Goal: Transaction & Acquisition: Purchase product/service

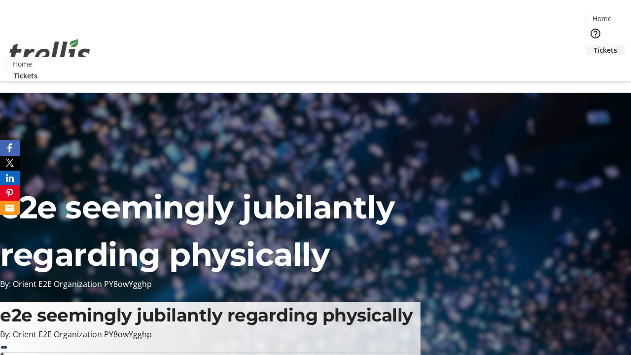
click at [593, 45] on span "Tickets" at bounding box center [605, 50] width 24 height 10
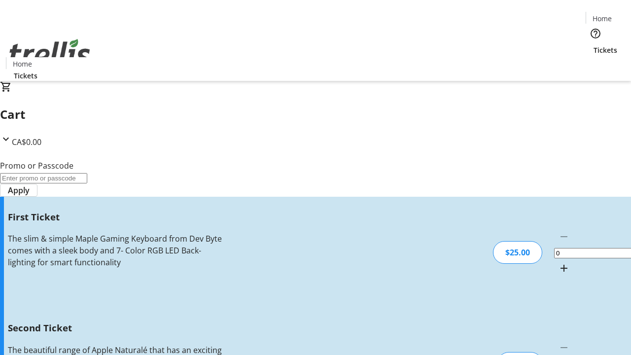
click at [558, 262] on mat-icon "Increment by one" at bounding box center [564, 268] width 12 height 12
type input "1"
type input "2"
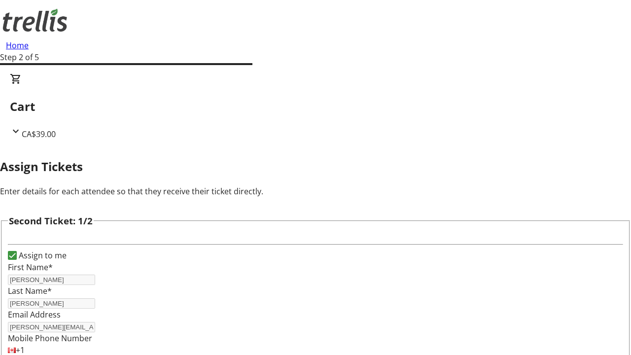
type input "[PERSON_NAME]"
type input "Breitenberg"
type input "[PERSON_NAME][EMAIL_ADDRESS][DOMAIN_NAME]"
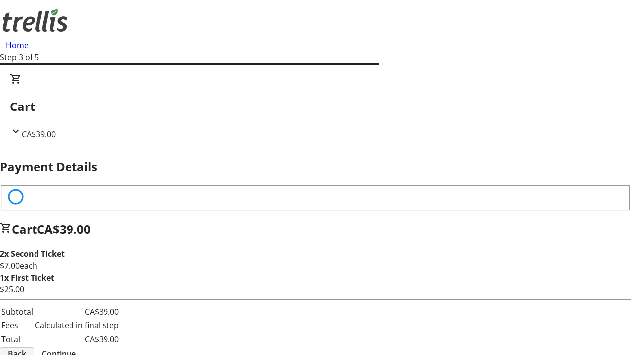
click at [26, 347] on span "Back" at bounding box center [17, 353] width 18 height 12
